Goal: Use online tool/utility: Utilize a website feature to perform a specific function

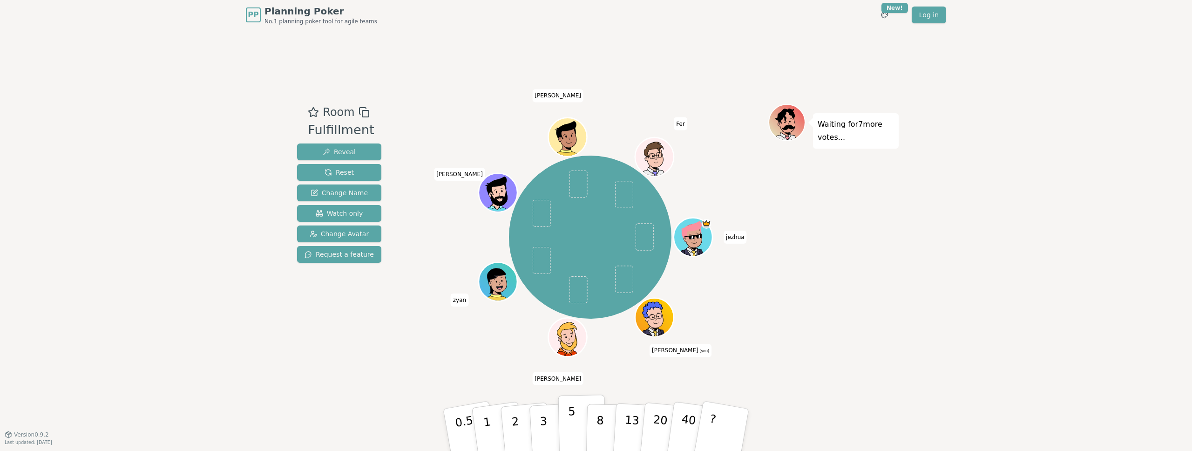
click at [578, 434] on button "5" at bounding box center [582, 429] width 48 height 71
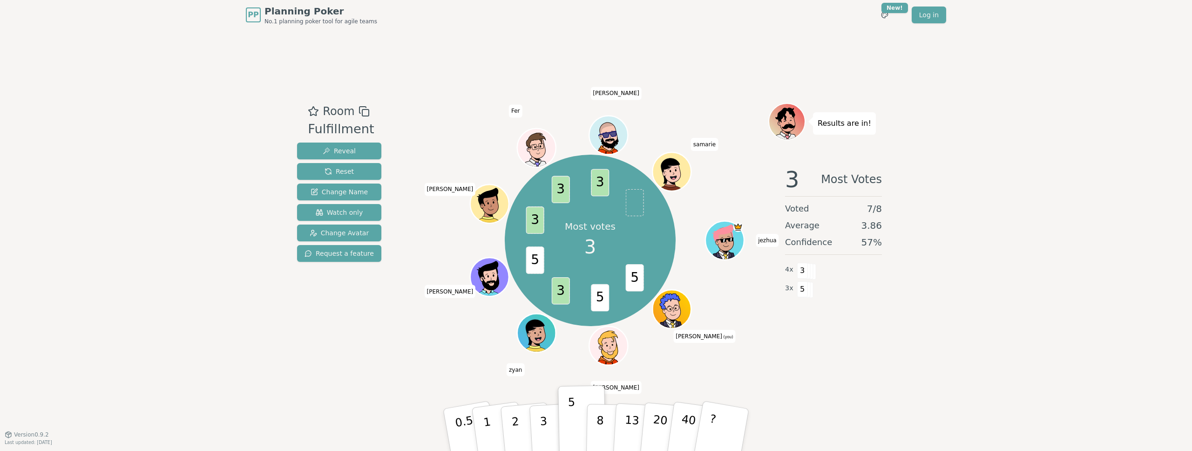
click at [670, 24] on div "PP Planning Poker No.1 planning poker tool for agile teams Toggle theme New! Lo…" at bounding box center [596, 225] width 1192 height 451
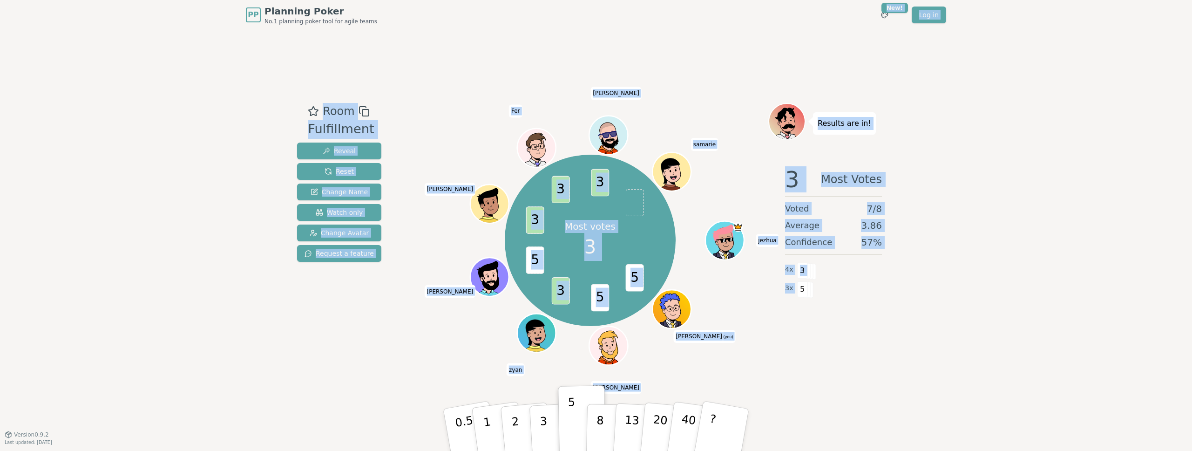
drag, startPoint x: 669, startPoint y: 29, endPoint x: 790, endPoint y: 405, distance: 395.4
click at [788, 405] on div "PP Planning Poker No.1 planning poker tool for agile teams Toggle theme New! Lo…" at bounding box center [596, 225] width 1192 height 451
drag, startPoint x: 799, startPoint y: 316, endPoint x: 337, endPoint y: 38, distance: 539.2
click at [337, 38] on div "PP Planning Poker No.1 planning poker tool for agile teams Toggle theme New! Lo…" at bounding box center [596, 225] width 1192 height 451
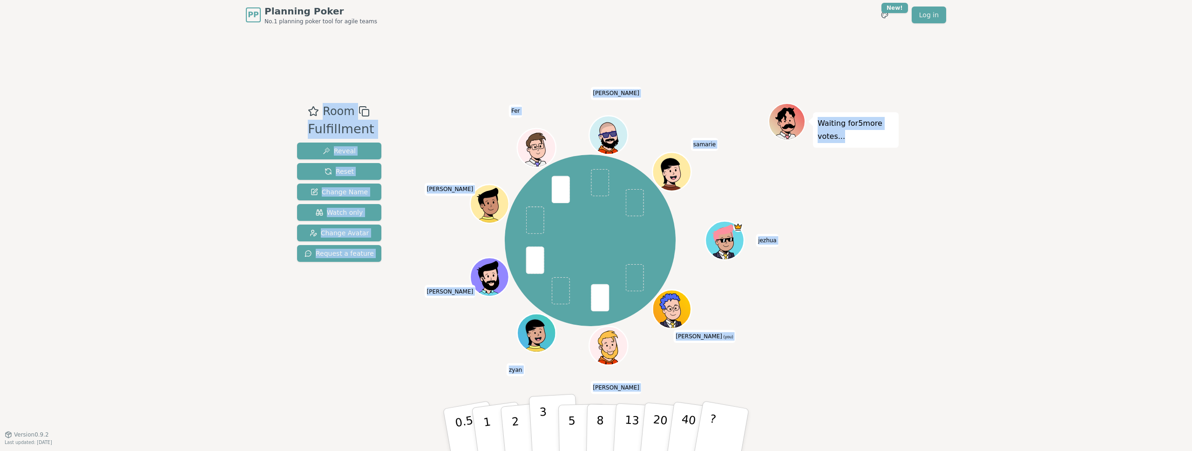
click at [555, 422] on button "3" at bounding box center [554, 429] width 51 height 73
click at [540, 324] on div "Room Fulfillment Reveal Reset Change Name Watch only Change Avatar Request a fe…" at bounding box center [595, 232] width 605 height 258
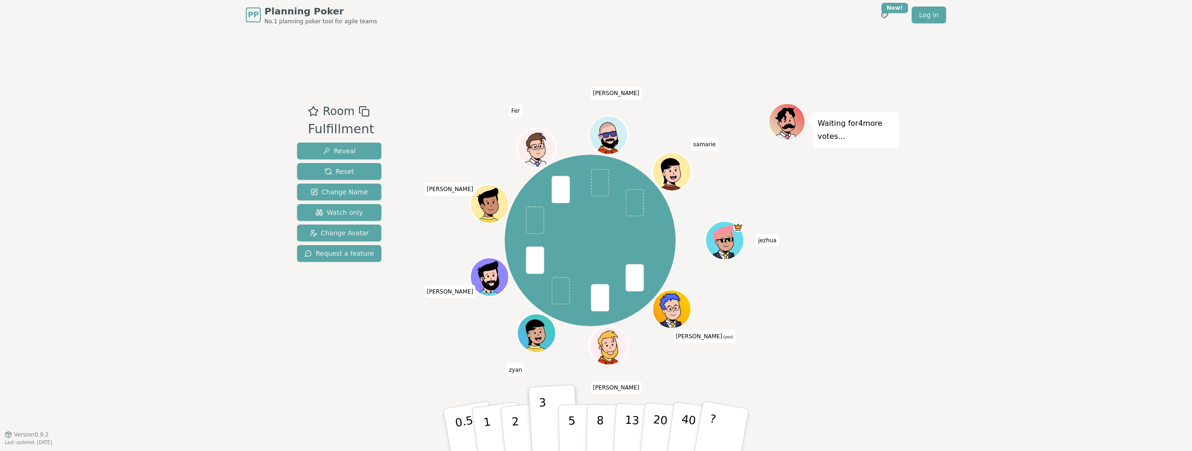
click at [541, 271] on span at bounding box center [535, 260] width 18 height 27
drag, startPoint x: 541, startPoint y: 271, endPoint x: 733, endPoint y: 367, distance: 214.0
click at [733, 367] on div "Room Fulfillment Reveal Reset Change Name Watch only Change Avatar Request a fe…" at bounding box center [595, 232] width 605 height 404
drag, startPoint x: 781, startPoint y: 371, endPoint x: 530, endPoint y: 79, distance: 384.9
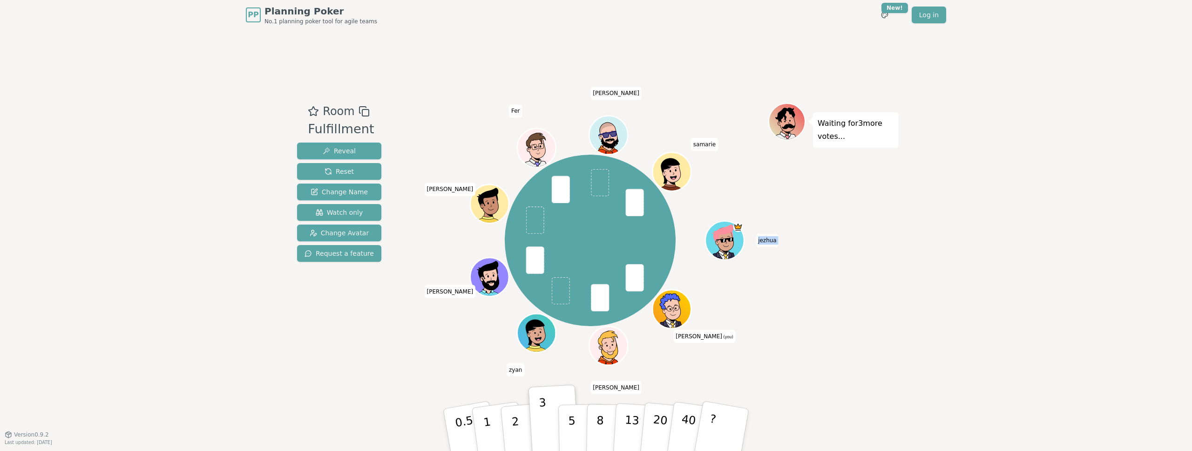
click at [547, 112] on div "Room Fulfillment Reveal Reset Change Name Watch only Change Avatar Request a fe…" at bounding box center [595, 232] width 605 height 404
click at [525, 68] on div "Room Fulfillment Reveal Reset Change Name Watch only Change Avatar Request a fe…" at bounding box center [595, 232] width 605 height 404
drag, startPoint x: 525, startPoint y: 68, endPoint x: 759, endPoint y: 396, distance: 403.2
click at [759, 396] on div "Room Fulfillment Reveal Reset Change Name Watch only Change Avatar Request a fe…" at bounding box center [595, 232] width 605 height 404
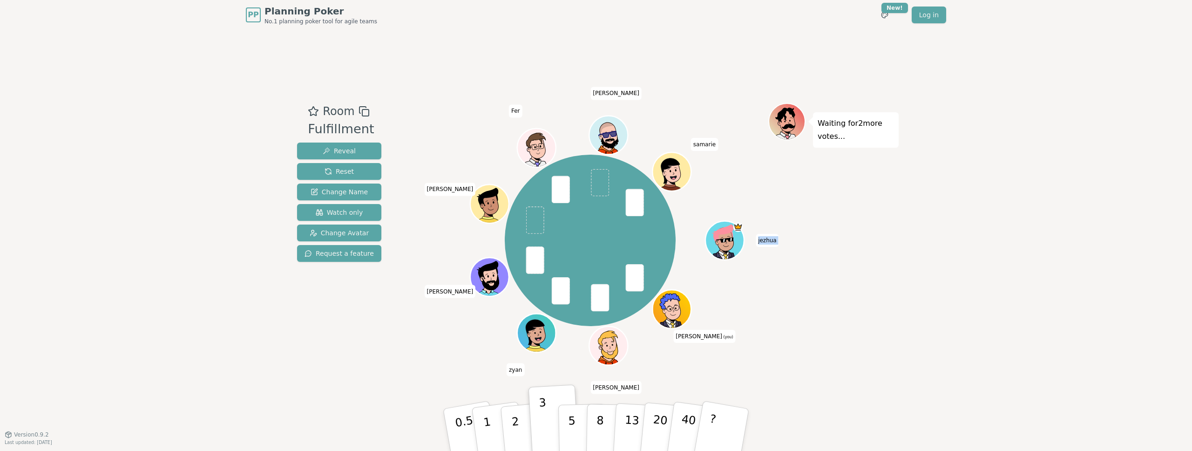
drag, startPoint x: 786, startPoint y: 377, endPoint x: 487, endPoint y: 75, distance: 424.7
click at [487, 75] on div "Room Fulfillment Reveal Reset Change Name Watch only Change Avatar Request a fe…" at bounding box center [595, 232] width 605 height 404
drag, startPoint x: 499, startPoint y: 57, endPoint x: 840, endPoint y: 414, distance: 493.9
click at [835, 433] on div "Room Fulfillment Reveal Reset Change Name Watch only Change Avatar Request a fe…" at bounding box center [595, 232] width 605 height 404
drag, startPoint x: 723, startPoint y: 311, endPoint x: 455, endPoint y: 36, distance: 383.9
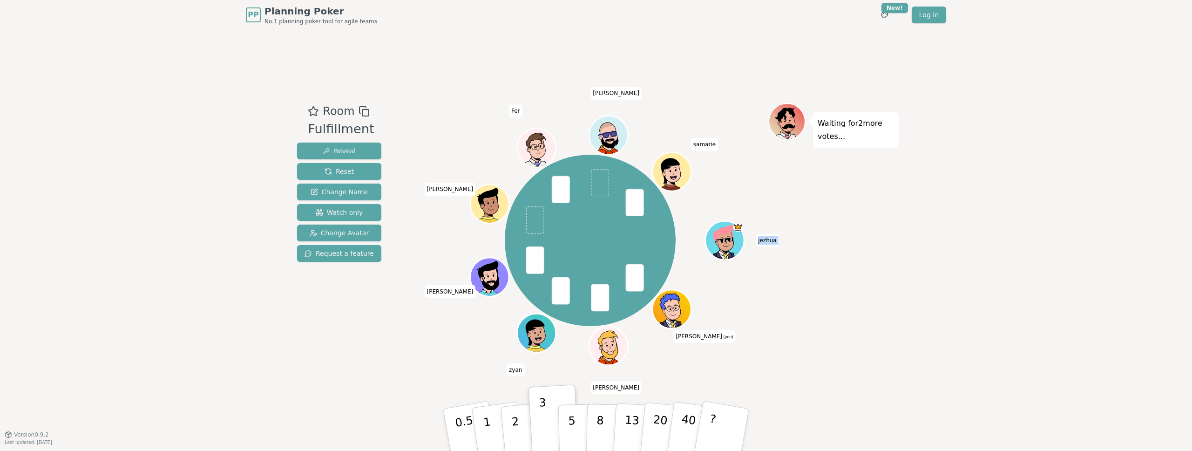
click at [458, 41] on div "Room Fulfillment Reveal Reset Change Name Watch only Change Avatar Request a fe…" at bounding box center [595, 232] width 605 height 404
drag, startPoint x: 455, startPoint y: 36, endPoint x: 906, endPoint y: 371, distance: 562.0
click at [906, 371] on div "PP Planning Poker No.1 planning poker tool for agile teams Toggle theme New! Lo…" at bounding box center [596, 225] width 1192 height 451
drag, startPoint x: 902, startPoint y: 370, endPoint x: 558, endPoint y: 9, distance: 498.5
click at [571, 33] on div "PP Planning Poker No.1 planning poker tool for agile teams Toggle theme New! Lo…" at bounding box center [596, 225] width 1192 height 451
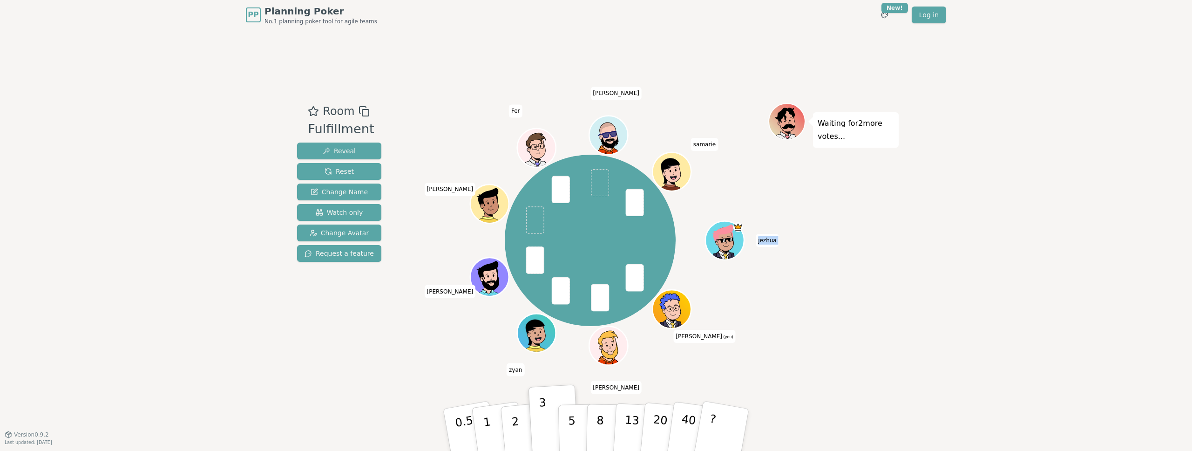
drag, startPoint x: 609, startPoint y: 81, endPoint x: 911, endPoint y: 409, distance: 445.1
click at [911, 409] on div "PP Planning Poker No.1 planning poker tool for agile teams Toggle theme New! Lo…" at bounding box center [596, 225] width 1192 height 451
drag, startPoint x: 771, startPoint y: 289, endPoint x: 575, endPoint y: 86, distance: 281.8
click at [588, 99] on div "PP Planning Poker No.1 planning poker tool for agile teams Toggle theme New! Lo…" at bounding box center [596, 225] width 1192 height 451
drag, startPoint x: 209, startPoint y: 16, endPoint x: 855, endPoint y: 318, distance: 712.9
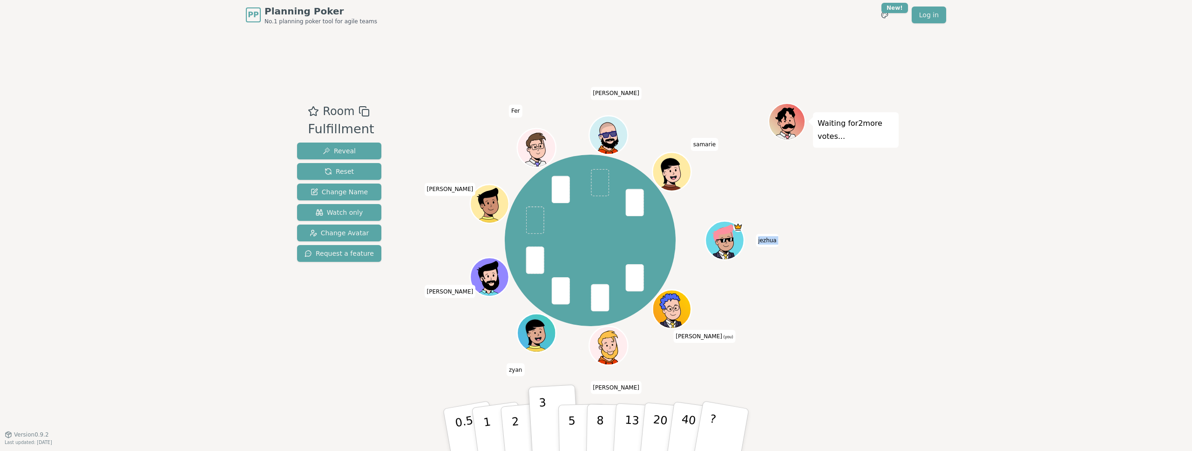
click at [855, 318] on div "PP Planning Poker No.1 planning poker tool for agile teams Toggle theme New! Lo…" at bounding box center [596, 225] width 1192 height 451
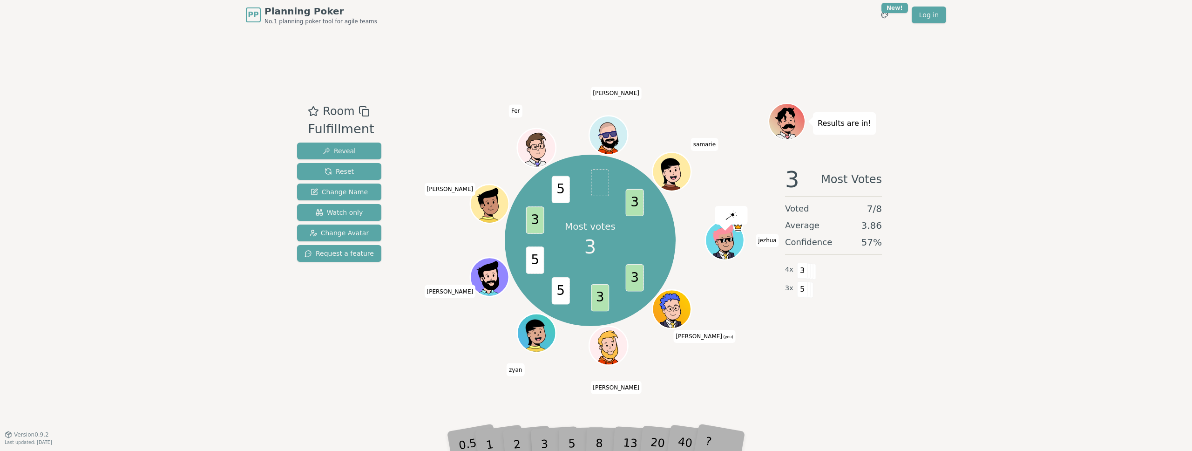
click at [857, 355] on div "Results are in! 3 Most Votes Voted 7 / 8 Average 3.86 Confidence 57 % 4 x 3 3 x…" at bounding box center [833, 232] width 130 height 258
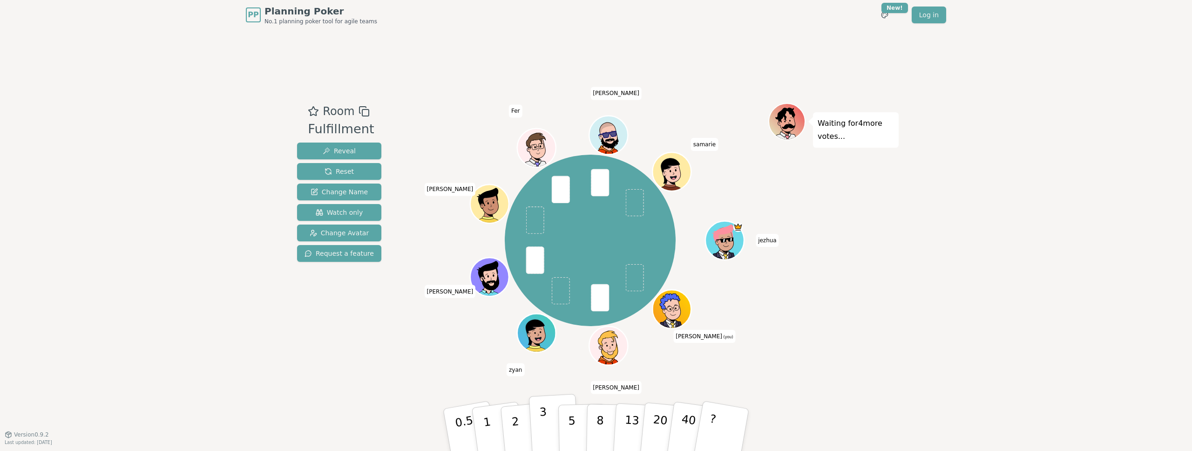
click at [547, 419] on button "3" at bounding box center [554, 429] width 51 height 73
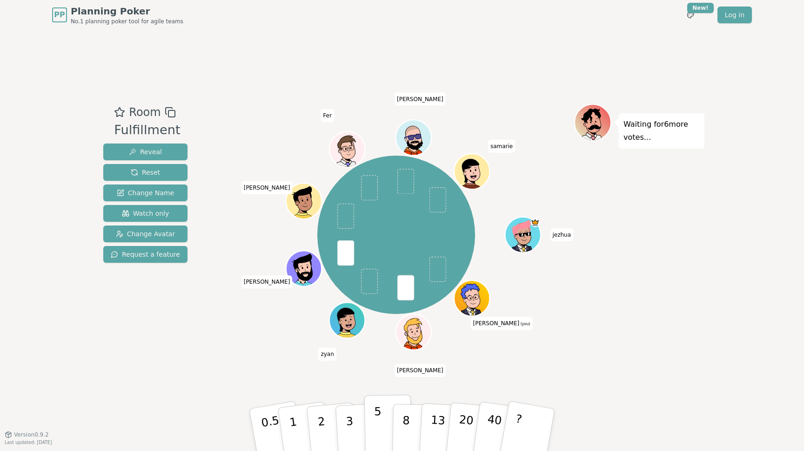
click at [385, 418] on button "5" at bounding box center [389, 429] width 48 height 71
click at [353, 415] on button "3" at bounding box center [360, 429] width 51 height 73
